Goal: Task Accomplishment & Management: Use online tool/utility

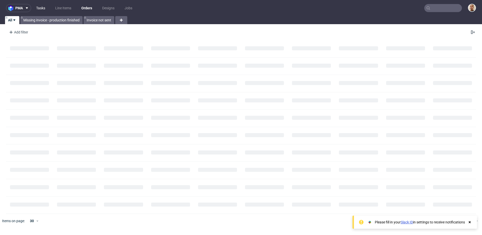
click at [44, 4] on link "Tasks" at bounding box center [40, 8] width 15 height 8
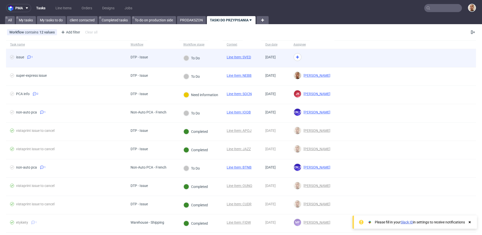
click at [203, 54] on div "To Do" at bounding box center [191, 58] width 25 height 18
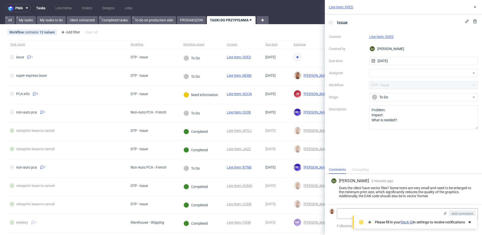
click at [385, 37] on link "Line Item: SVED" at bounding box center [381, 37] width 24 height 4
click at [400, 77] on div at bounding box center [423, 73] width 109 height 8
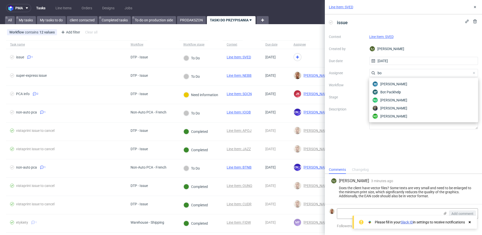
type input "b"
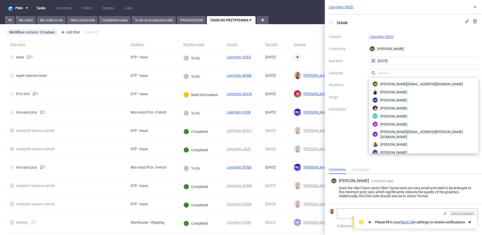
type input "e"
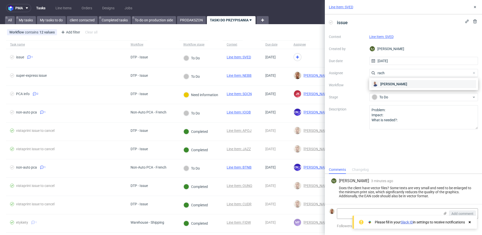
type input "rach"
click at [409, 82] on div "[PERSON_NAME]" at bounding box center [423, 84] width 105 height 8
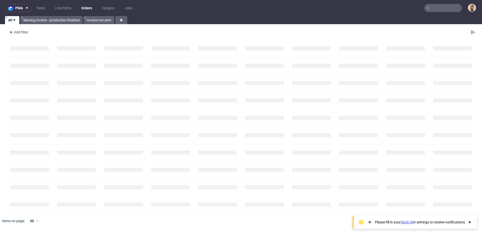
click at [432, 7] on input "text" at bounding box center [443, 8] width 38 height 8
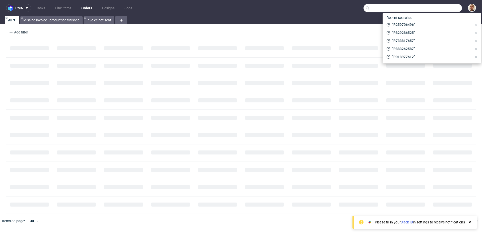
paste input "marta@bursztynnik.pl"
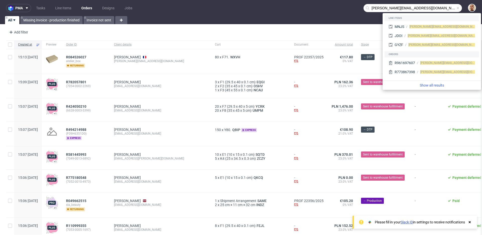
drag, startPoint x: 377, startPoint y: 8, endPoint x: 356, endPoint y: 8, distance: 20.8
click at [356, 8] on nav "pma Tasks Line Items Orders Designs Jobs marta@bursztynnik.pl" at bounding box center [241, 8] width 482 height 16
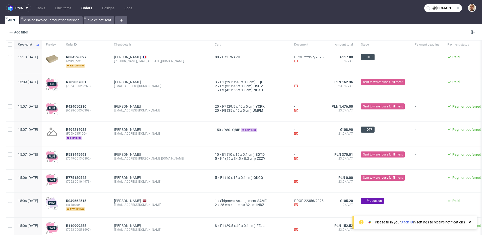
type input "@bursztynnik.pl"
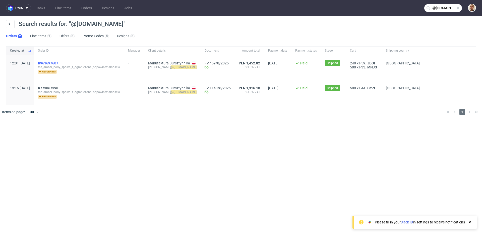
click at [58, 64] on span "R961697607" at bounding box center [48, 63] width 20 height 4
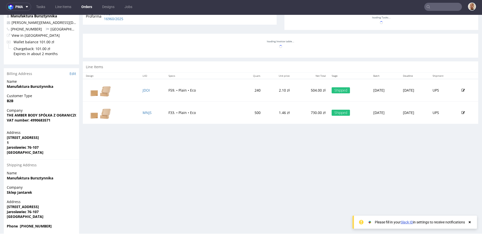
scroll to position [196, 0]
